Goal: Information Seeking & Learning: Learn about a topic

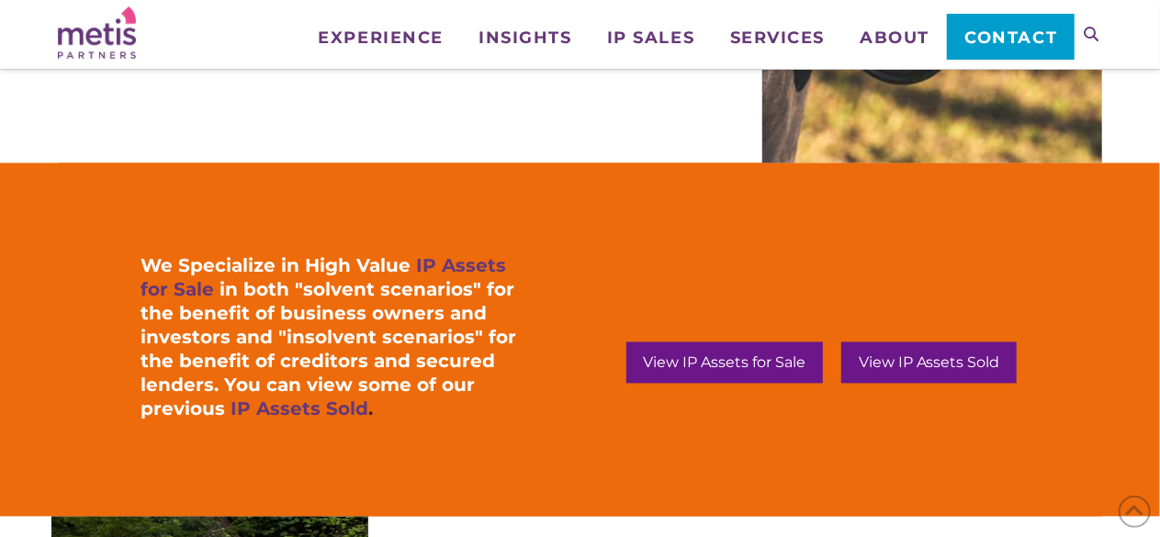
scroll to position [1745, 0]
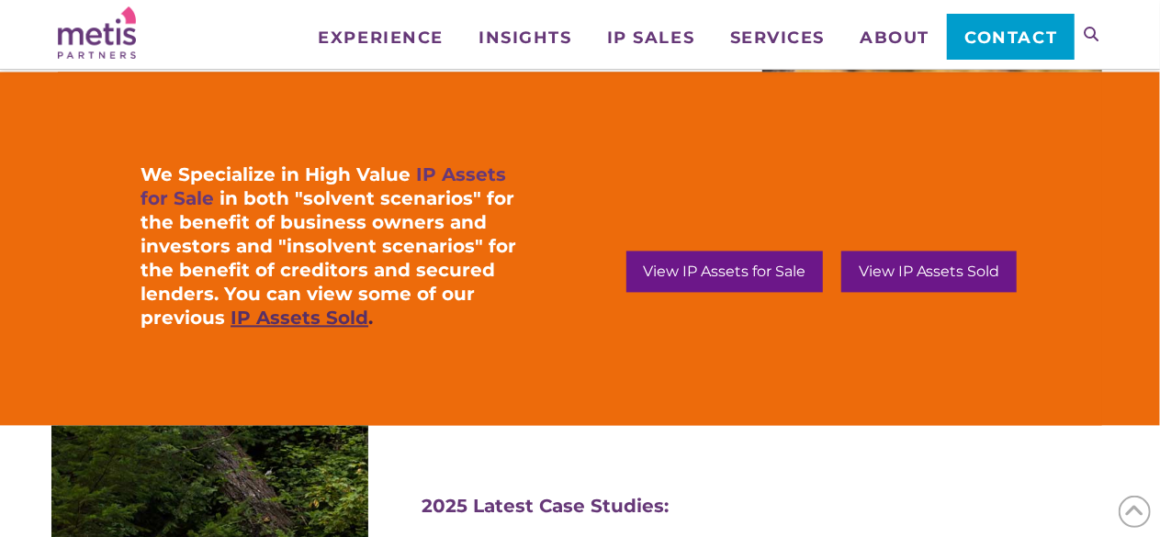
click at [310, 318] on link "IP Assets Sold" at bounding box center [299, 318] width 138 height 22
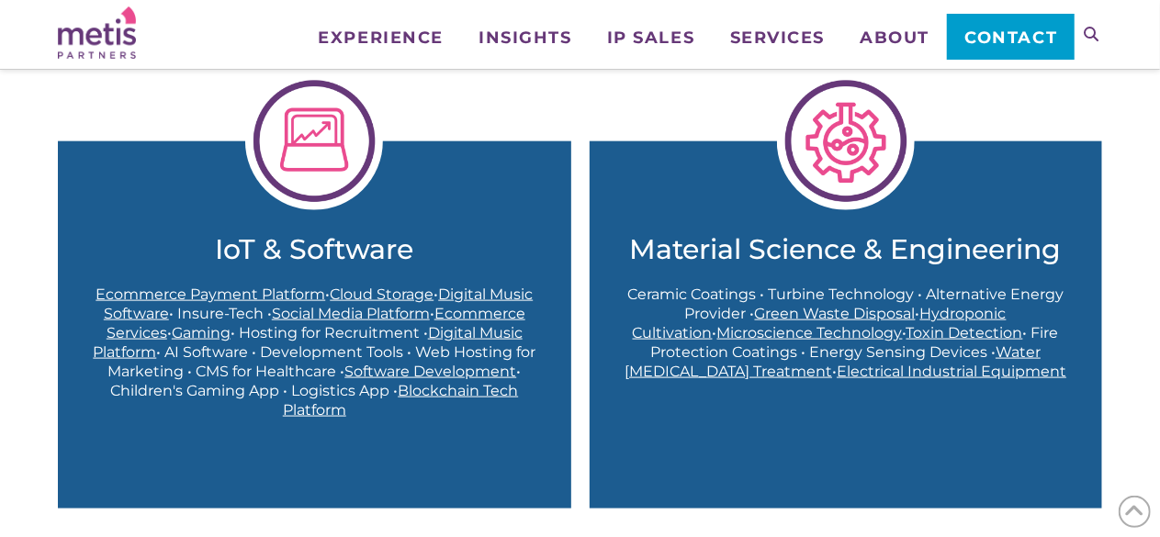
scroll to position [1102, 0]
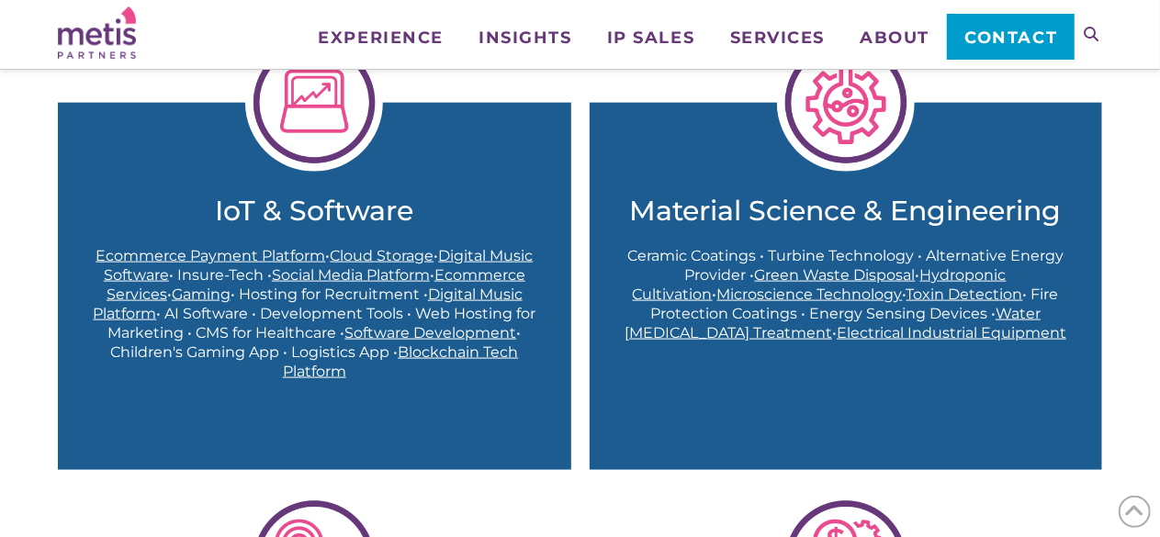
click at [323, 144] on img at bounding box center [314, 103] width 138 height 138
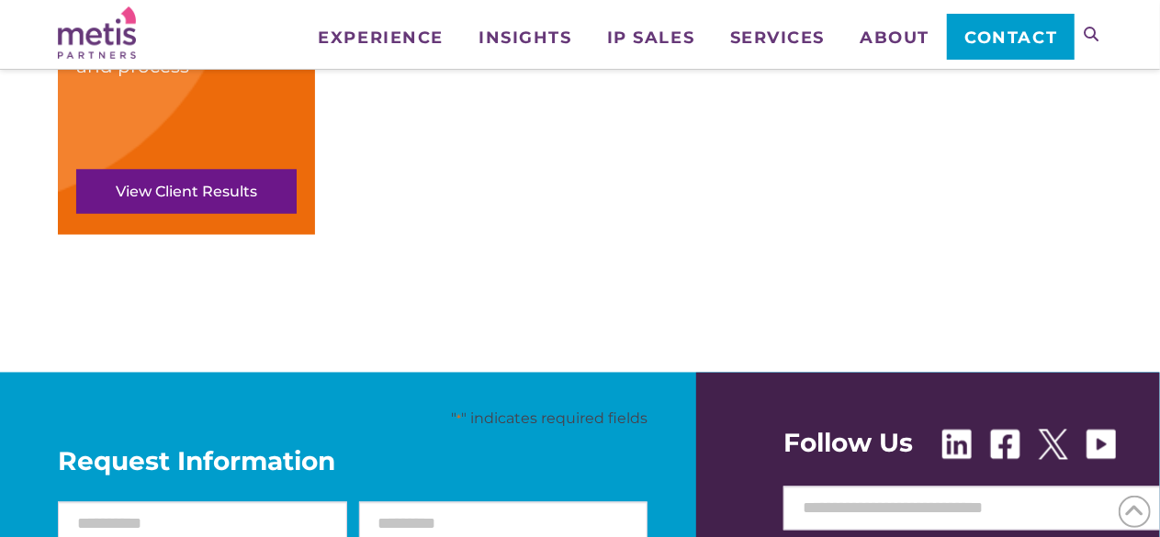
scroll to position [1561, 0]
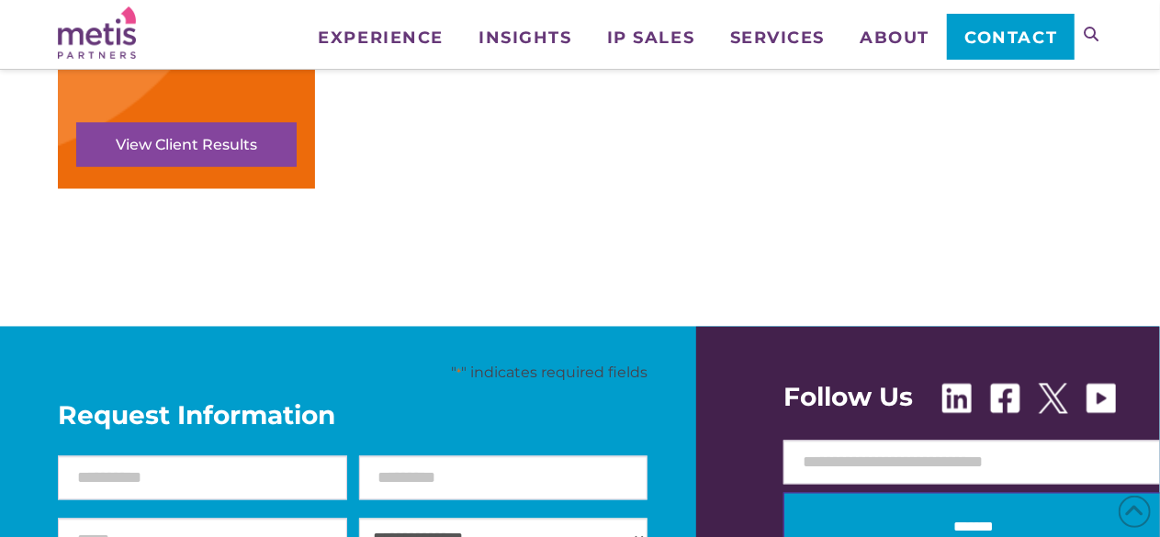
click at [256, 140] on link "View Client Results" at bounding box center [186, 145] width 220 height 44
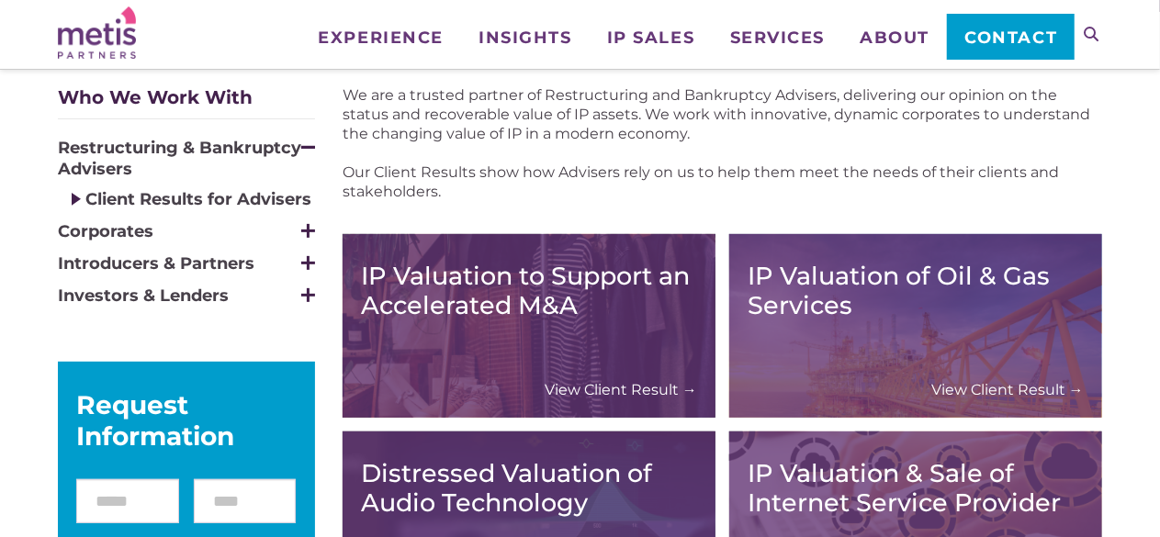
scroll to position [275, 0]
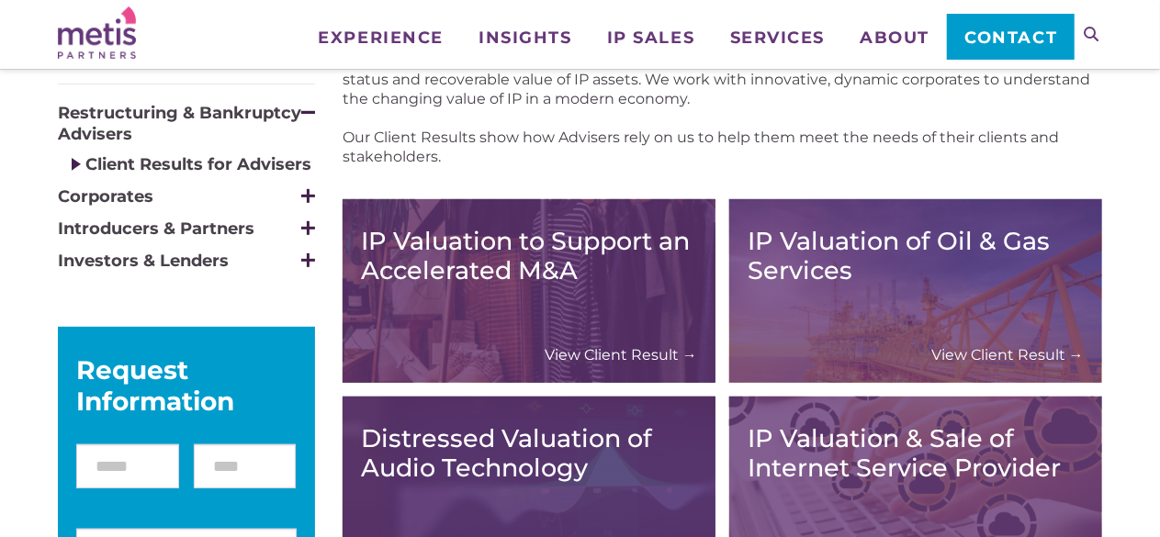
click at [307, 192] on span at bounding box center [308, 196] width 3 height 14
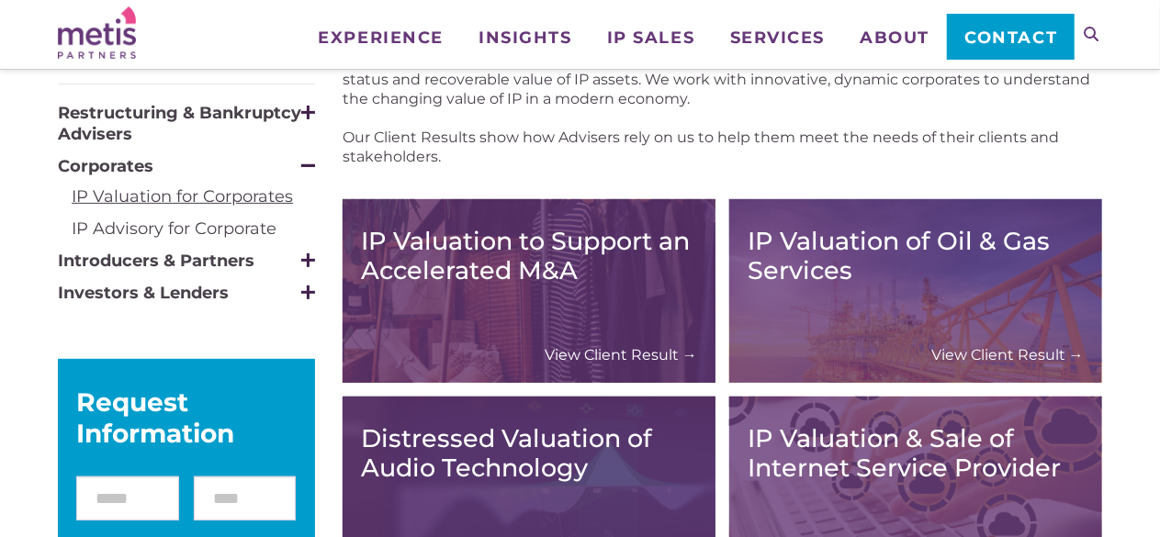
click at [233, 194] on link "IP Valuation for Corporates" at bounding box center [182, 196] width 221 height 20
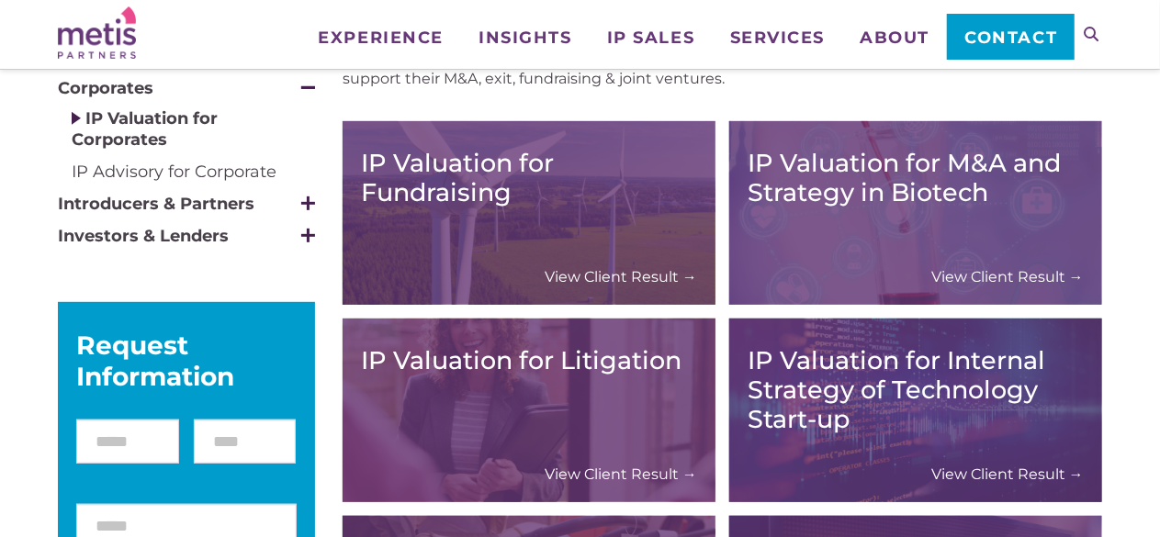
scroll to position [367, 0]
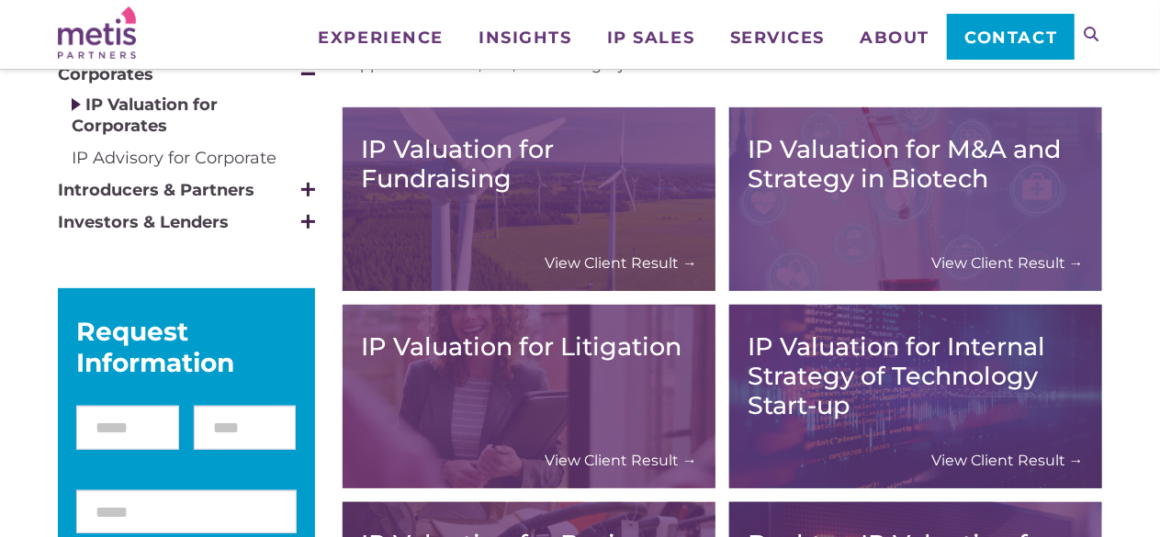
click at [652, 261] on link "View Client Result →" at bounding box center [621, 262] width 152 height 19
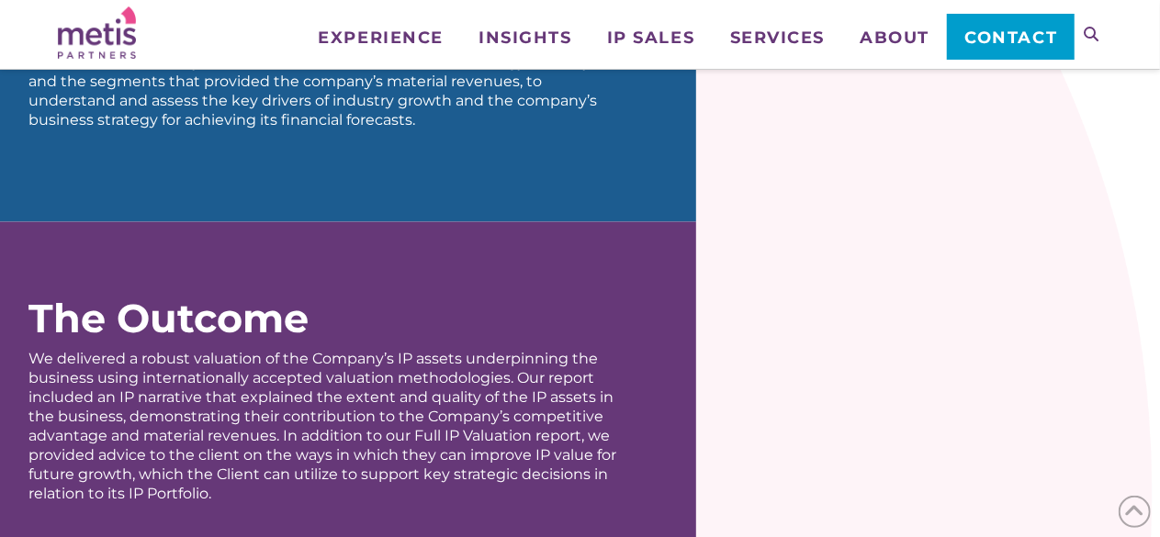
scroll to position [1243, 0]
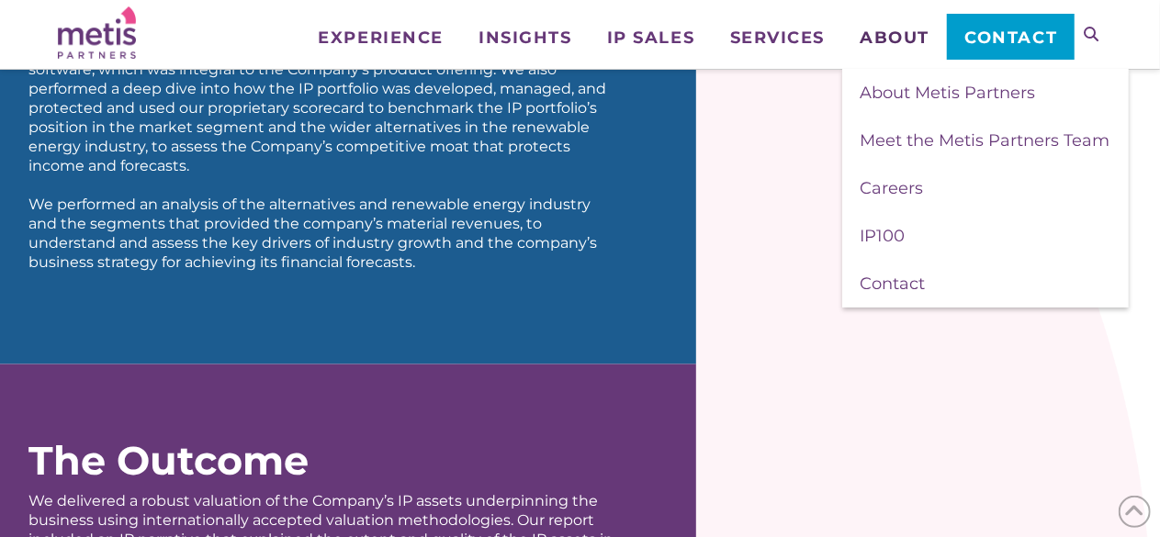
click at [899, 39] on span "About" at bounding box center [895, 37] width 70 height 17
click at [892, 137] on span "Meet the Metis Partners Team" at bounding box center [985, 140] width 250 height 20
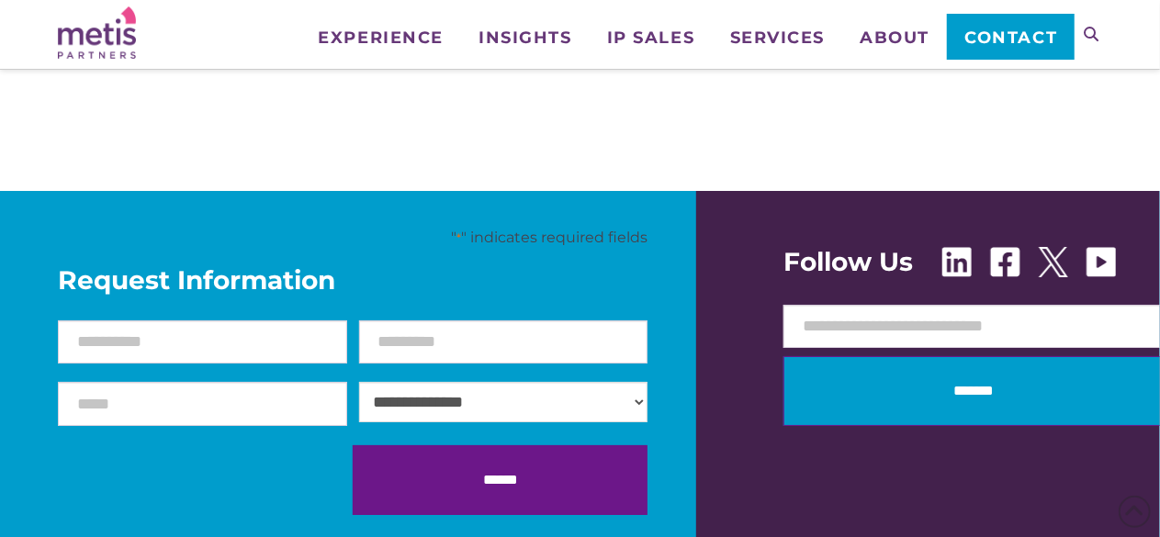
scroll to position [3306, 0]
